Goal: Share content: Distribute website content to other platforms or users

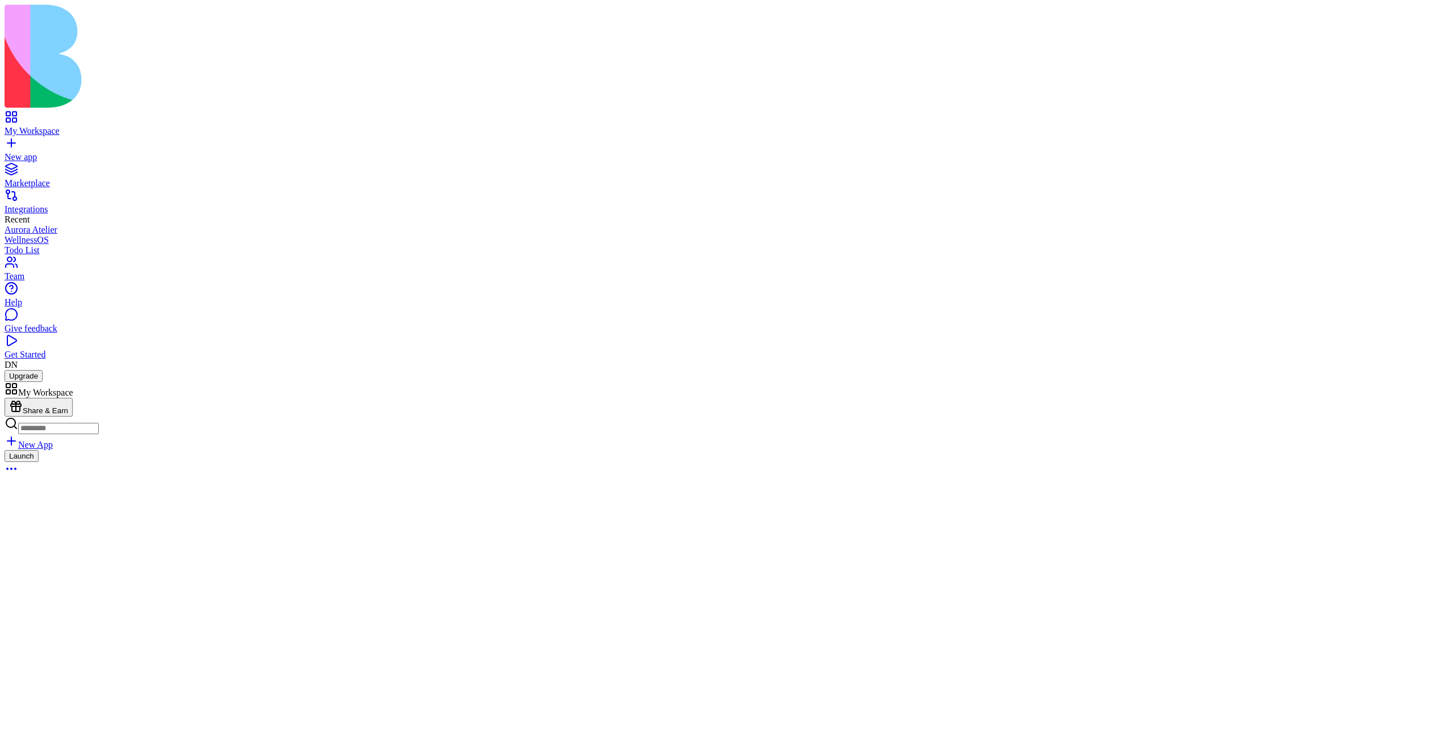
drag, startPoint x: 709, startPoint y: 674, endPoint x: 709, endPoint y: 659, distance: 15.9
click at [877, 382] on header "ניהול משימות אישי Invite & Share" at bounding box center [727, 444] width 1444 height 125
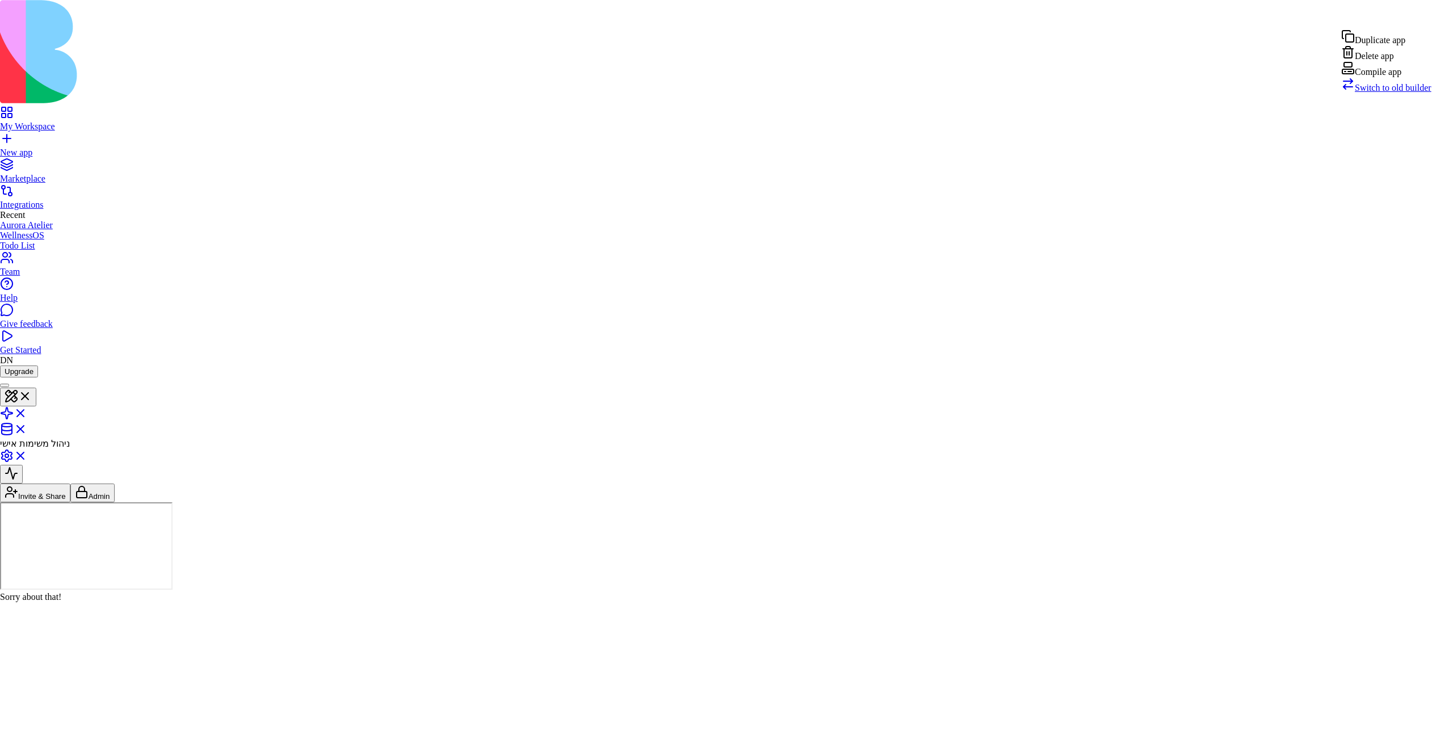
click at [1376, 77] on div "Compile app" at bounding box center [1387, 69] width 90 height 16
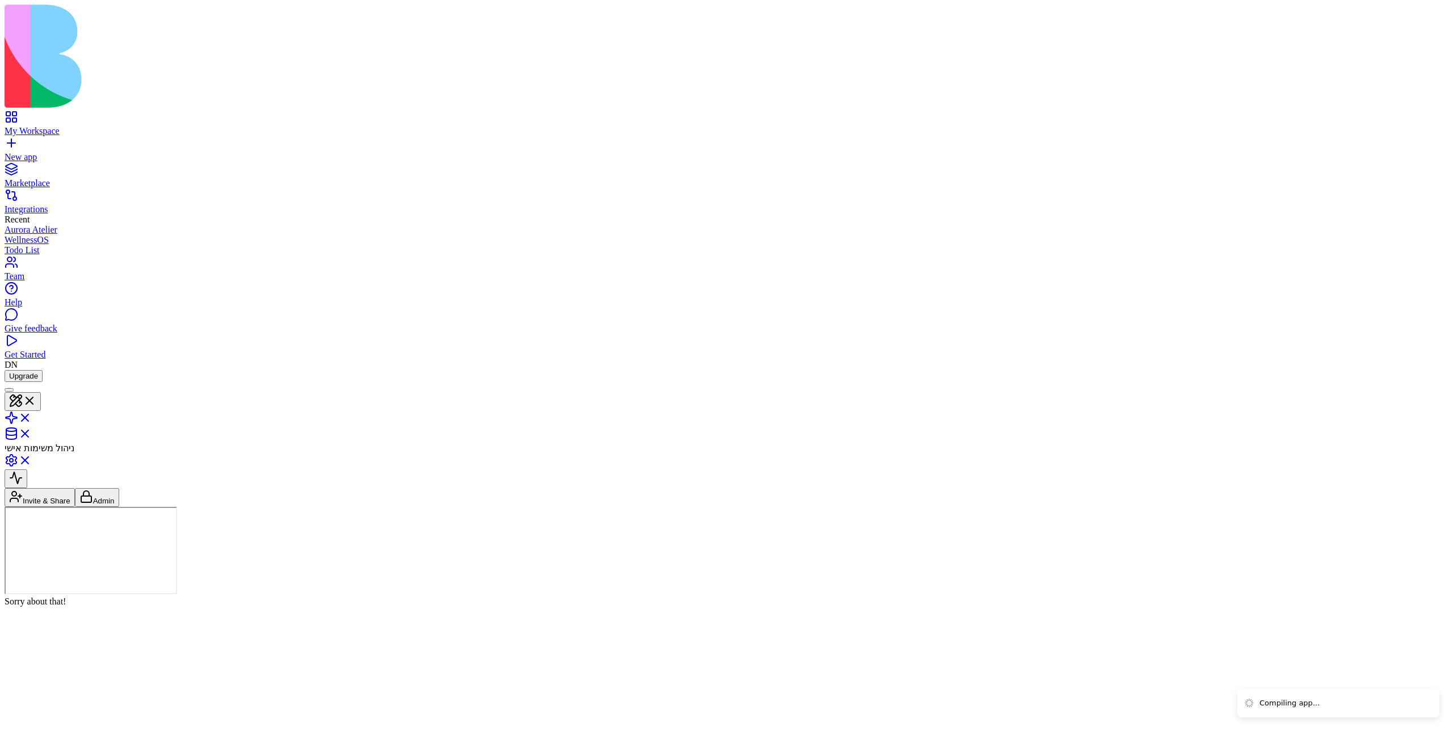
click at [75, 488] on button "Invite & Share" at bounding box center [40, 497] width 70 height 19
